Goal: Task Accomplishment & Management: Use online tool/utility

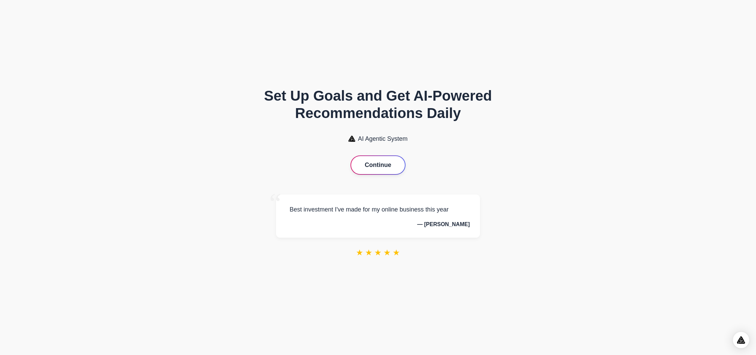
click at [387, 167] on button "Continue" at bounding box center [378, 165] width 54 height 18
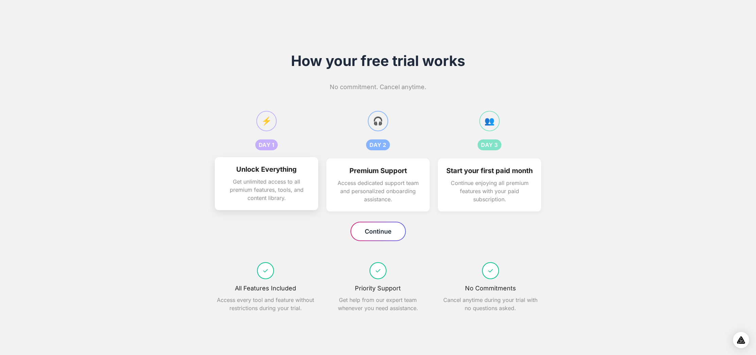
click at [271, 178] on p "Get unlimited access to all premium features, tools, and content library." at bounding box center [266, 189] width 87 height 24
click at [380, 236] on button "Continue" at bounding box center [378, 231] width 54 height 18
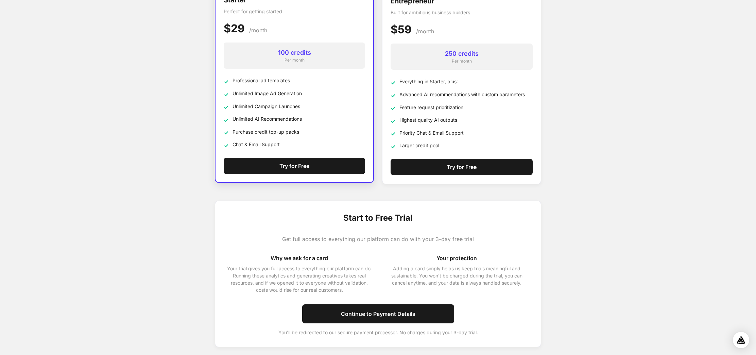
scroll to position [114, 0]
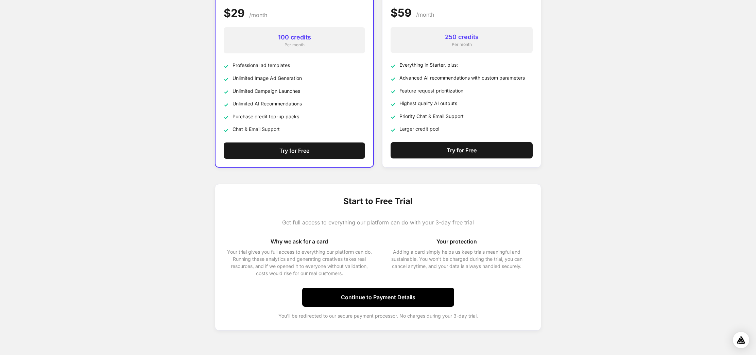
click at [377, 299] on button "Continue to Payment Details" at bounding box center [378, 297] width 152 height 19
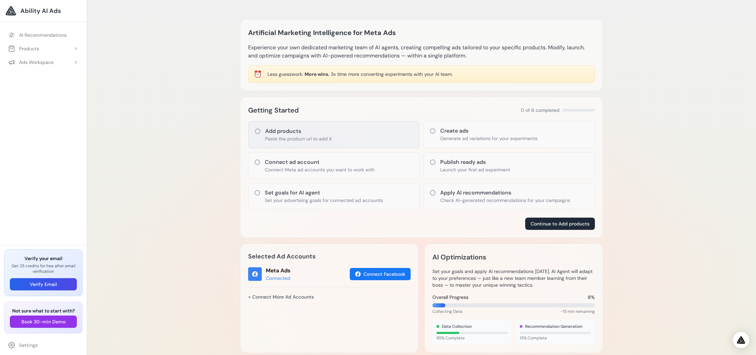
click at [257, 131] on icon at bounding box center [257, 131] width 7 height 7
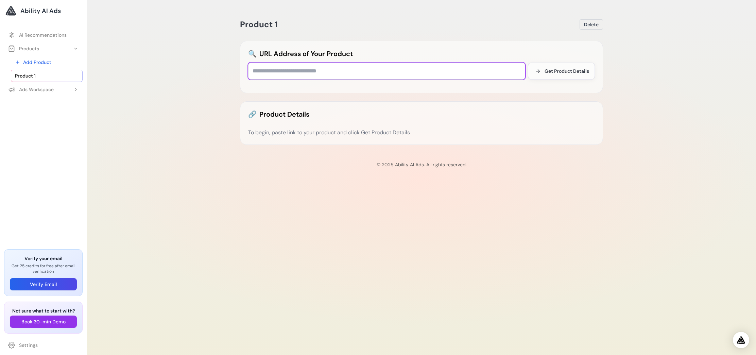
click at [270, 70] on input "text" at bounding box center [386, 71] width 277 height 17
paste input "**********"
type input "**********"
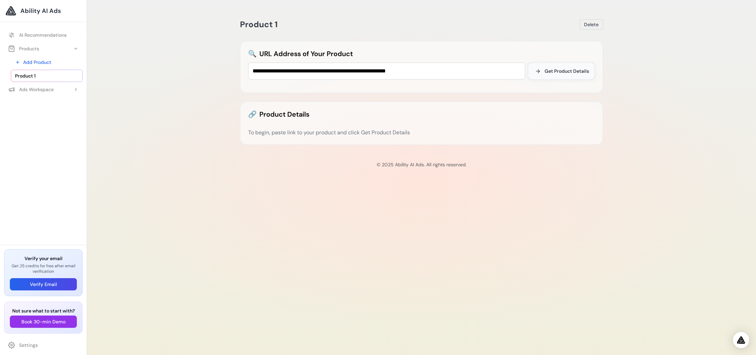
click at [561, 73] on span "Get Product Details" at bounding box center [566, 71] width 45 height 7
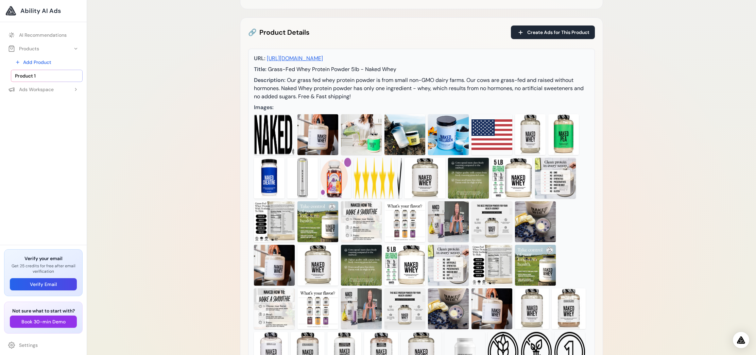
scroll to position [93, 0]
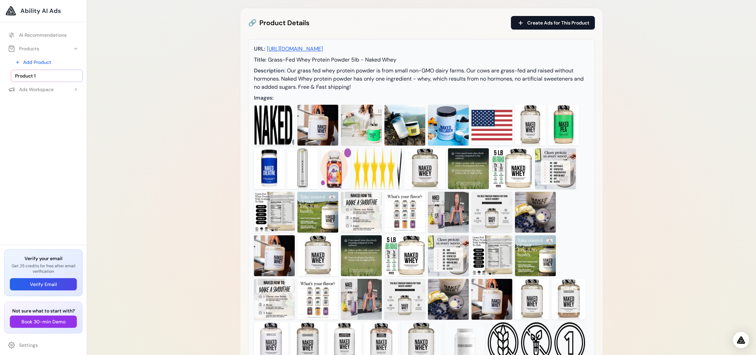
click at [548, 24] on span "Create Ads for This Product" at bounding box center [558, 22] width 62 height 7
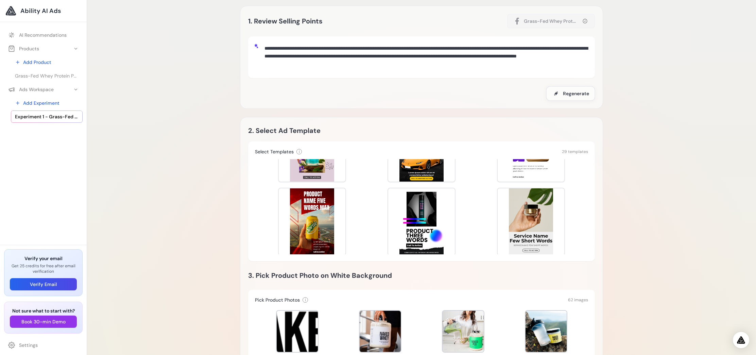
scroll to position [342, 0]
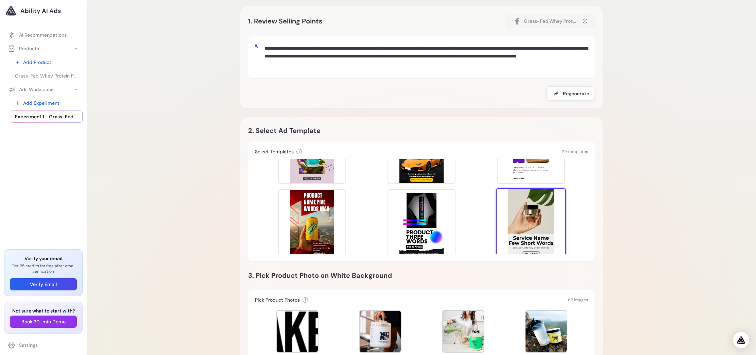
click at [540, 205] on div at bounding box center [531, 223] width 70 height 70
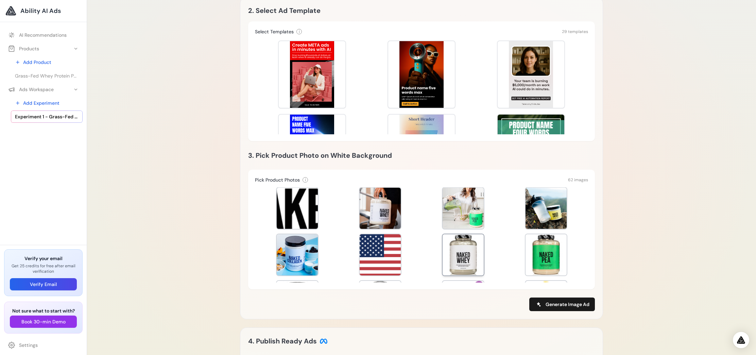
scroll to position [3, 0]
click at [470, 250] on div at bounding box center [463, 255] width 41 height 41
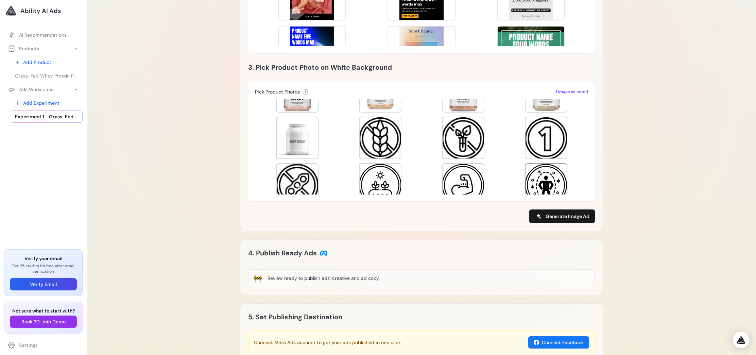
scroll to position [290, 0]
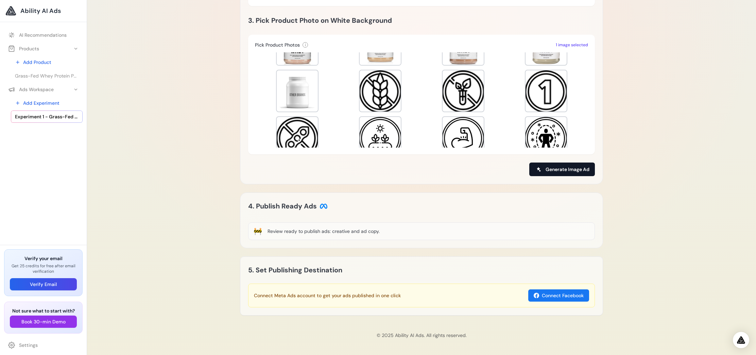
click at [578, 169] on span "Generate Image Ad" at bounding box center [567, 169] width 44 height 7
type input "**********"
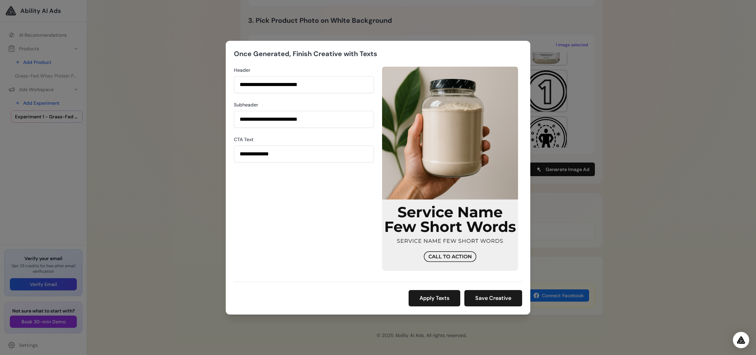
click at [445, 256] on img at bounding box center [450, 169] width 136 height 204
click at [323, 86] on input "**********" at bounding box center [304, 84] width 140 height 17
click at [481, 265] on img at bounding box center [450, 169] width 136 height 204
click at [447, 296] on button "Apply Texts" at bounding box center [435, 298] width 52 height 16
